Goal: Task Accomplishment & Management: Complete application form

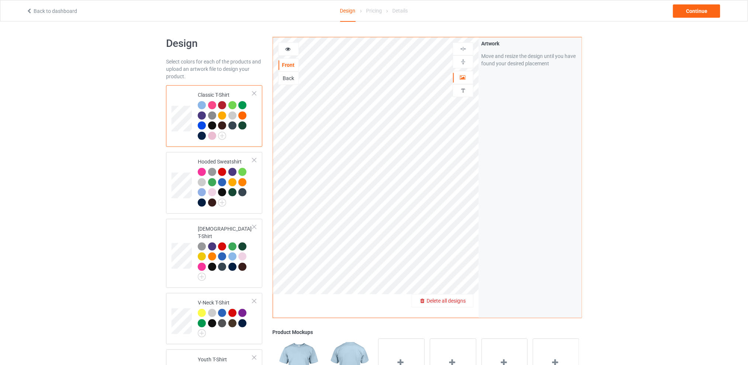
click at [466, 299] on span "Delete all designs" at bounding box center [446, 301] width 39 height 6
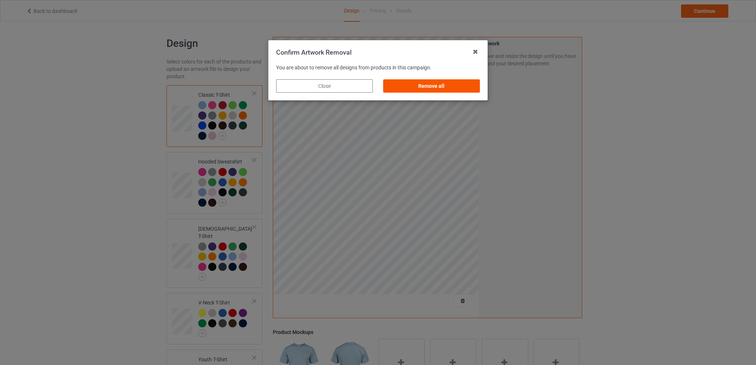
click at [448, 86] on div "Remove all" at bounding box center [431, 85] width 97 height 13
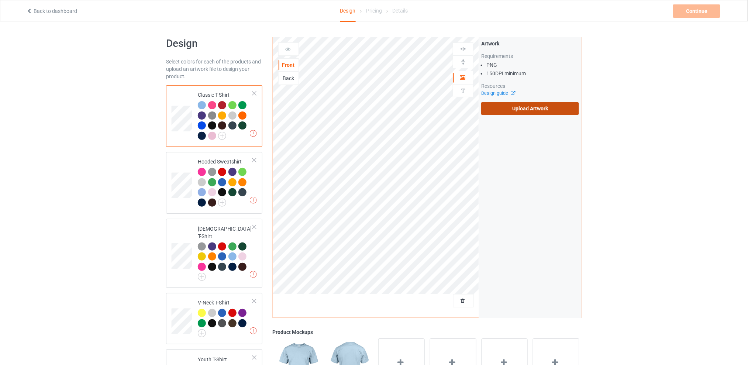
click at [509, 106] on label "Upload Artwork" at bounding box center [530, 108] width 98 height 13
click at [0, 0] on input "Upload Artwork" at bounding box center [0, 0] width 0 height 0
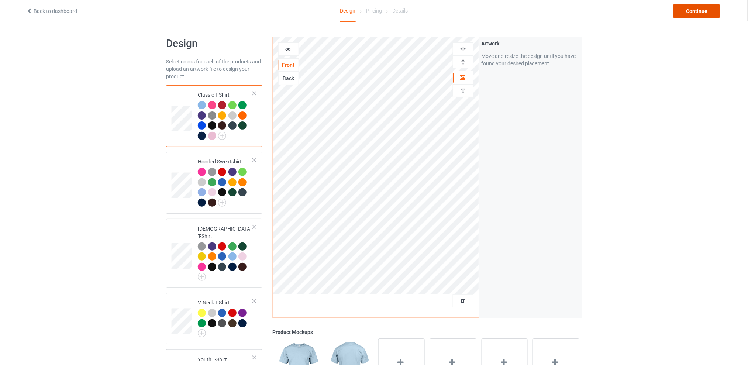
click at [686, 14] on div "Continue" at bounding box center [696, 10] width 47 height 13
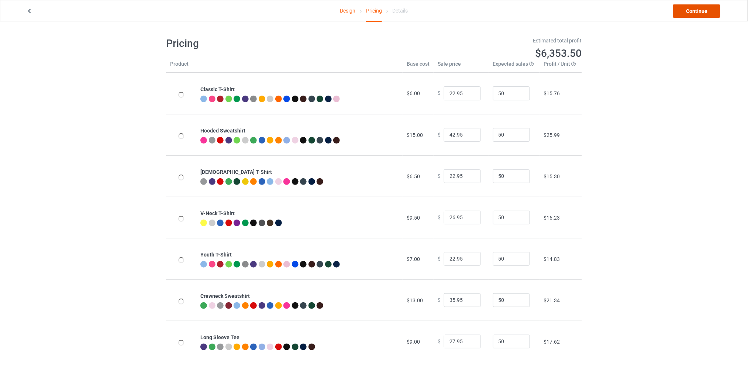
click at [686, 13] on link "Continue" at bounding box center [696, 10] width 47 height 13
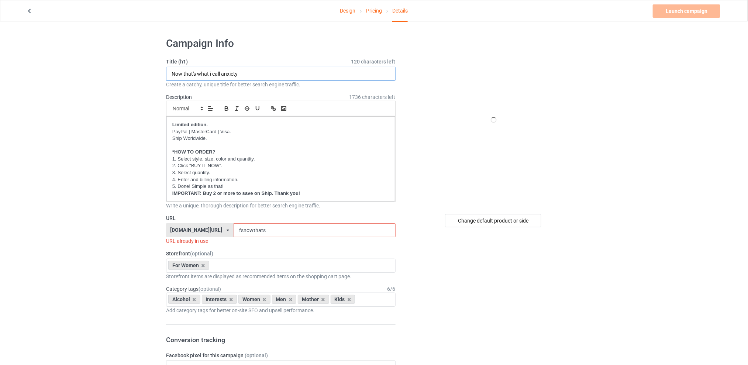
drag, startPoint x: 249, startPoint y: 74, endPoint x: 98, endPoint y: 74, distance: 151.4
type input "Back in my day"
drag, startPoint x: 267, startPoint y: 231, endPoint x: 232, endPoint y: 231, distance: 34.3
click at [232, 231] on div "[DOMAIN_NAME][URL] [DOMAIN_NAME][URL] [DOMAIN_NAME][URL] [DOMAIN_NAME][URL] 5d7…" at bounding box center [281, 230] width 230 height 14
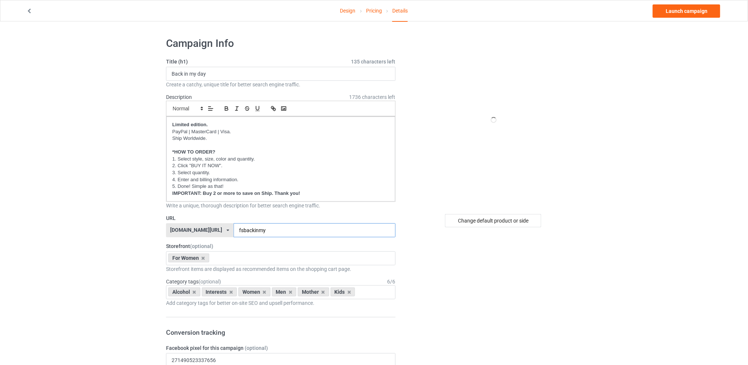
type input "fsbackinmy"
click at [195, 292] on icon at bounding box center [195, 292] width 4 height 5
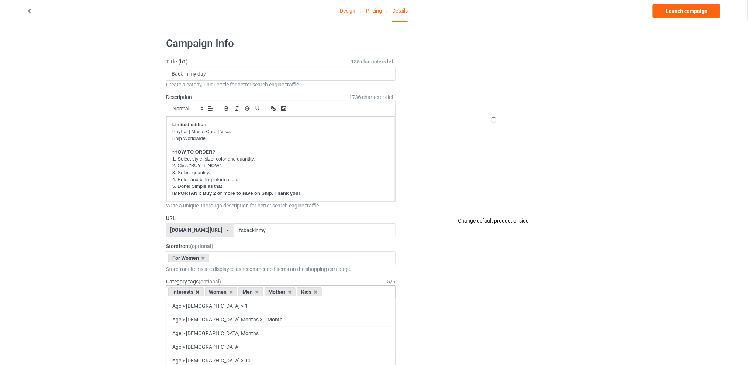
click at [198, 292] on icon at bounding box center [198, 292] width 4 height 5
click at [220, 292] on icon at bounding box center [221, 292] width 4 height 5
click at [226, 291] on icon at bounding box center [227, 292] width 4 height 5
click at [221, 292] on icon at bounding box center [221, 292] width 4 height 5
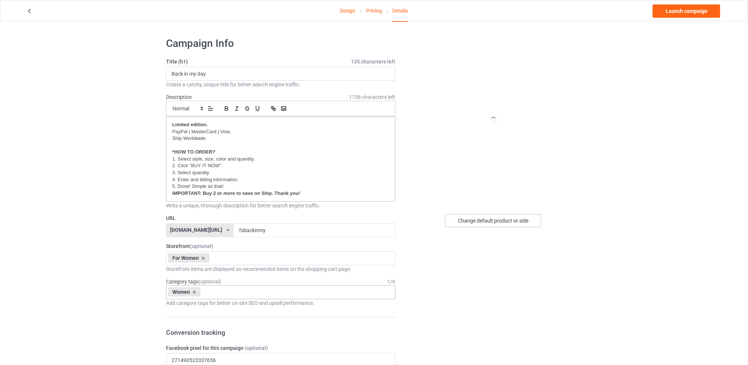
click at [487, 218] on div "Change default product or side" at bounding box center [493, 220] width 96 height 13
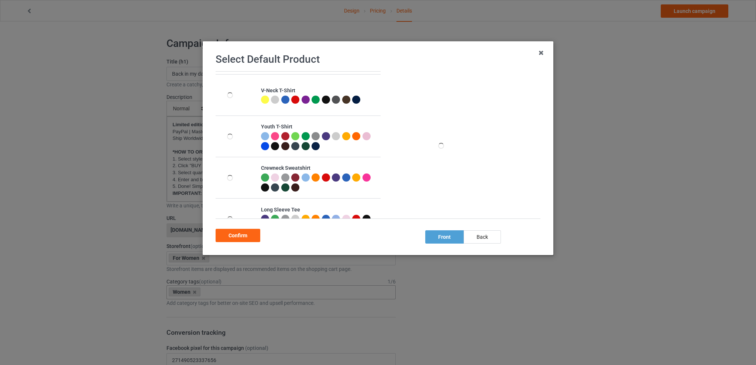
scroll to position [143, 0]
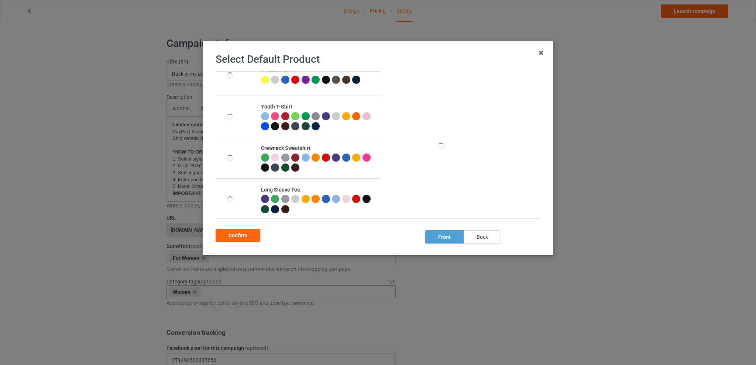
click at [293, 157] on div at bounding box center [295, 158] width 8 height 8
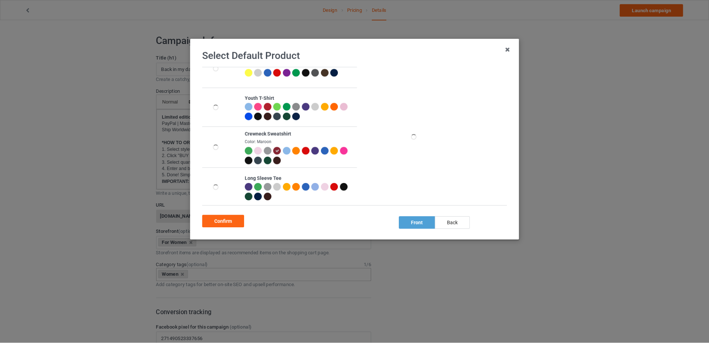
scroll to position [140, 0]
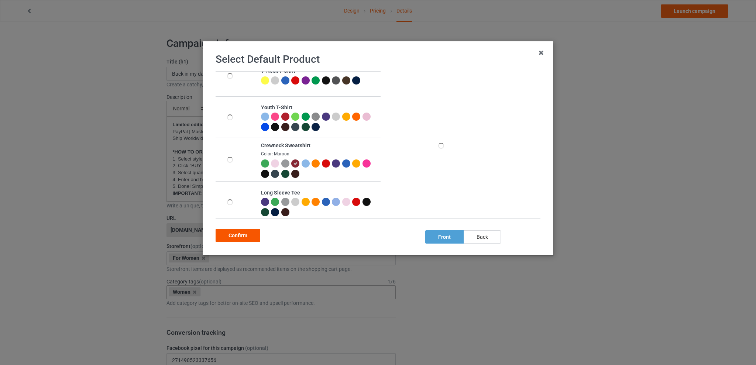
click at [241, 235] on div "Confirm" at bounding box center [238, 235] width 45 height 13
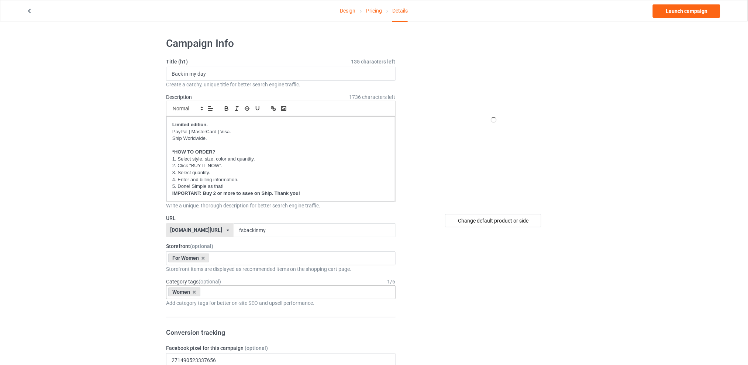
click at [688, 10] on link "Launch campaign" at bounding box center [687, 10] width 68 height 13
